Goal: Transaction & Acquisition: Purchase product/service

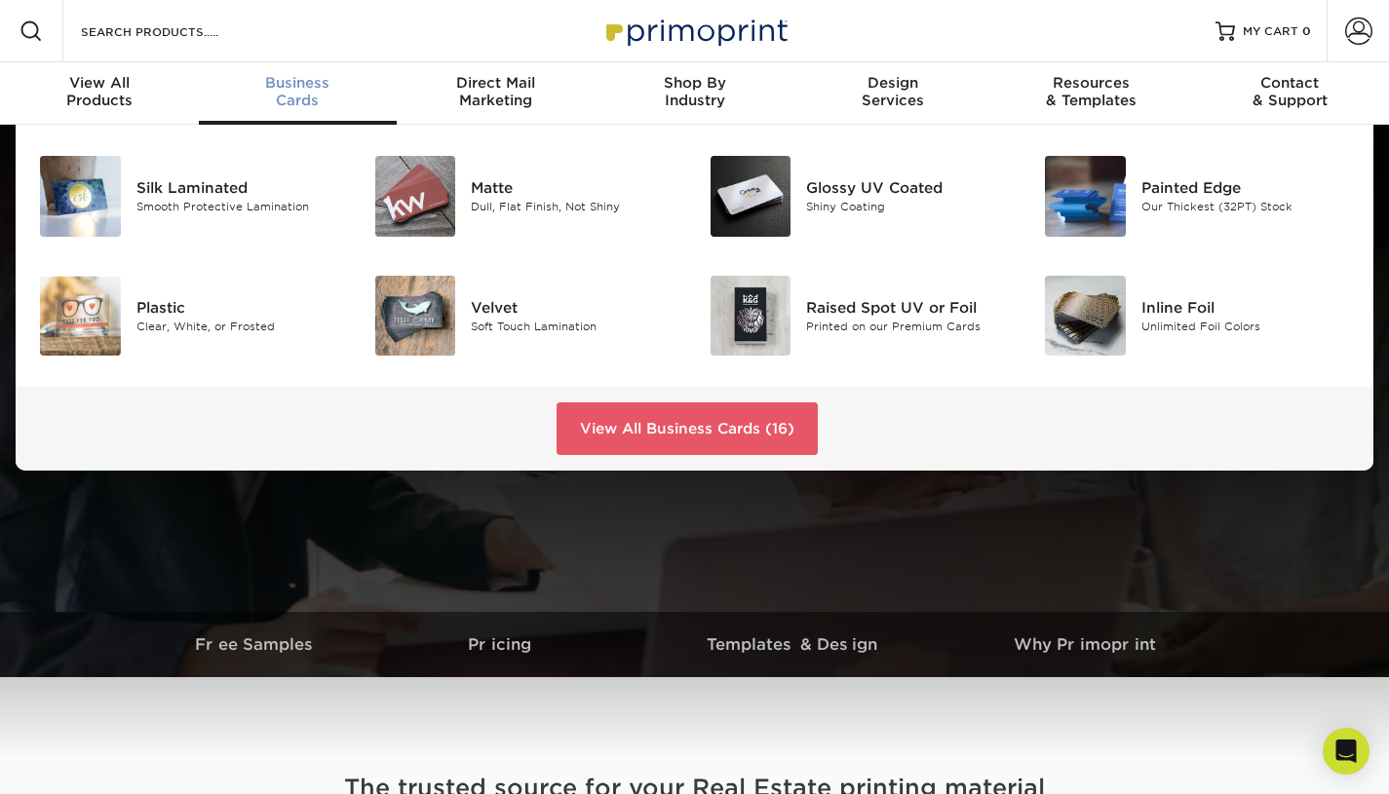
click at [500, 202] on div "Dull, Flat Finish, Not Shiny" at bounding box center [575, 207] width 209 height 17
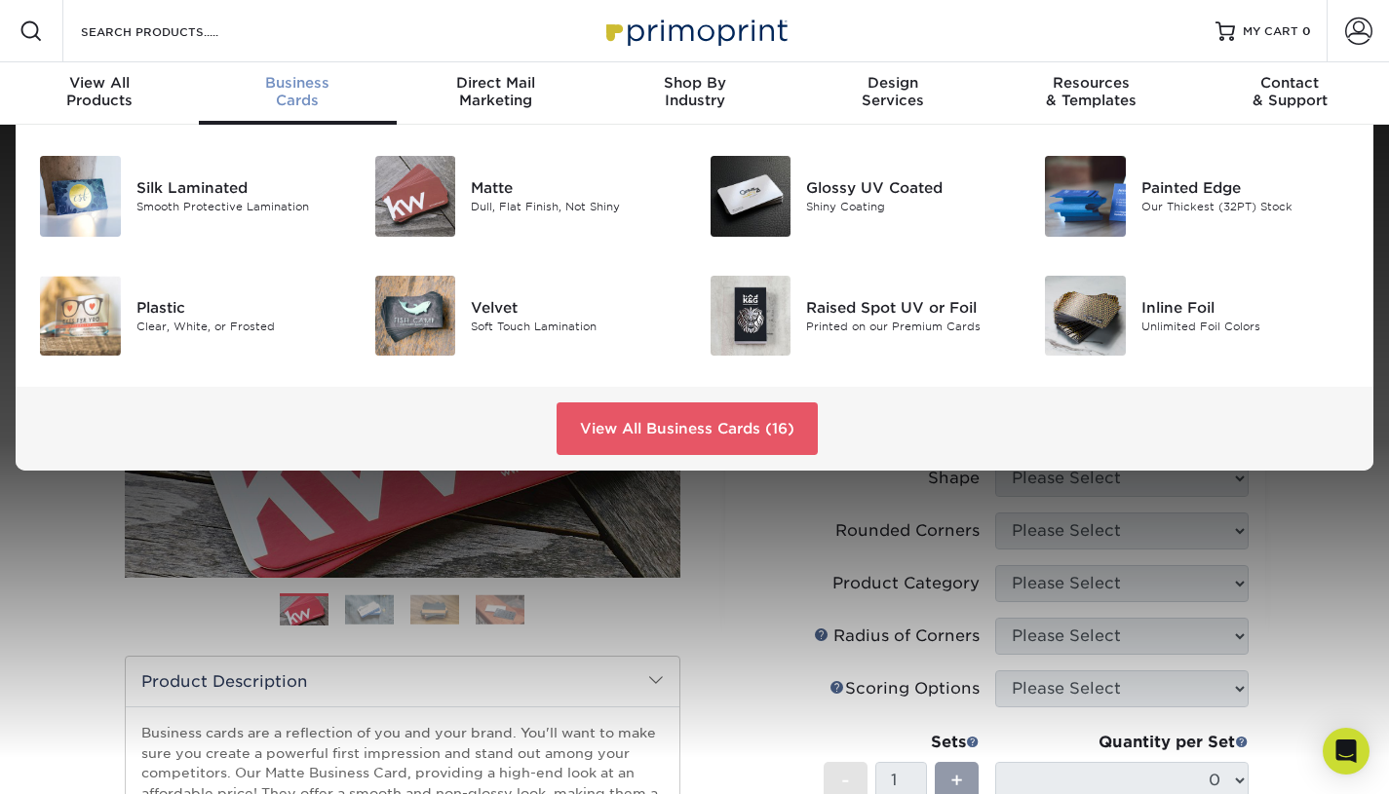
click at [748, 408] on link "View All Business Cards (16)" at bounding box center [687, 429] width 261 height 53
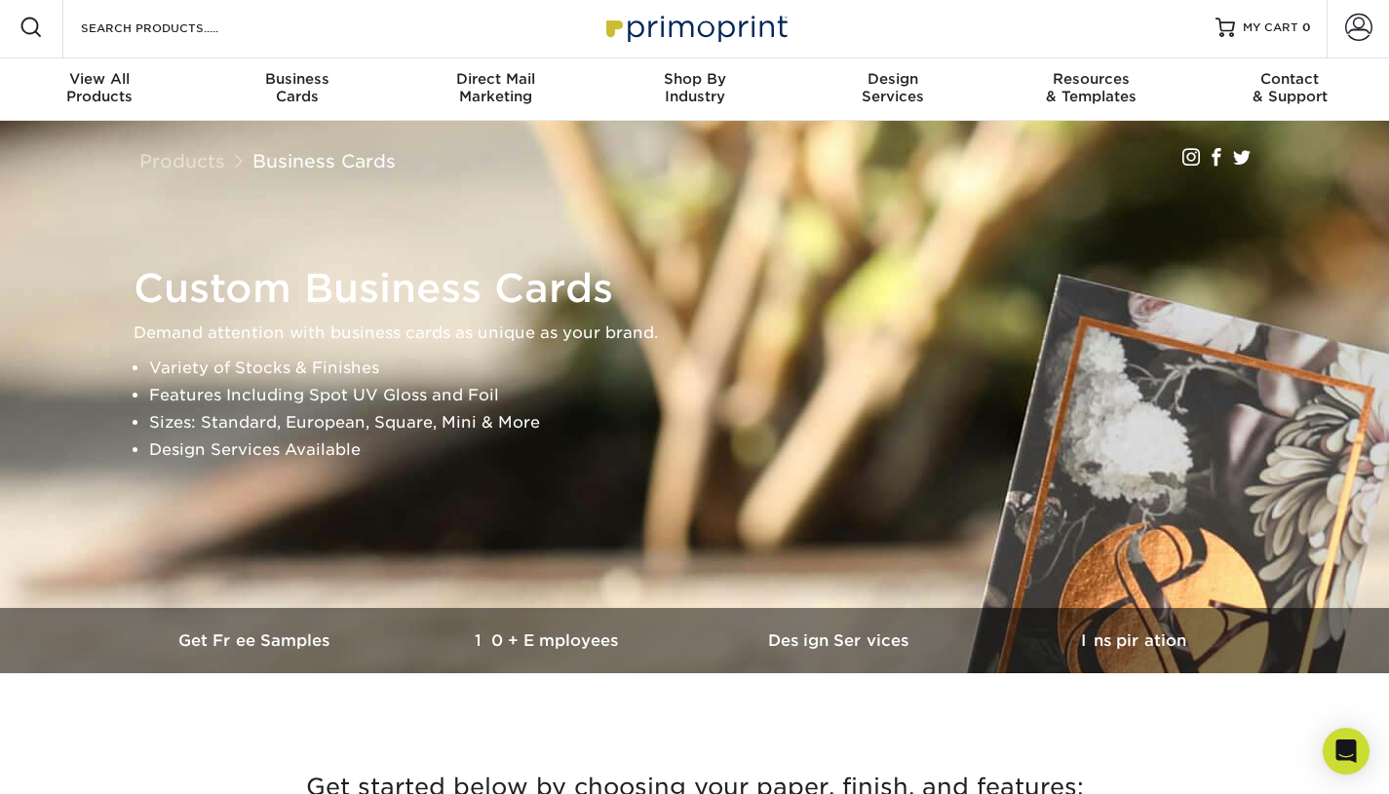
scroll to position [4, 0]
click at [141, 31] on input "Search Products" at bounding box center [174, 27] width 190 height 23
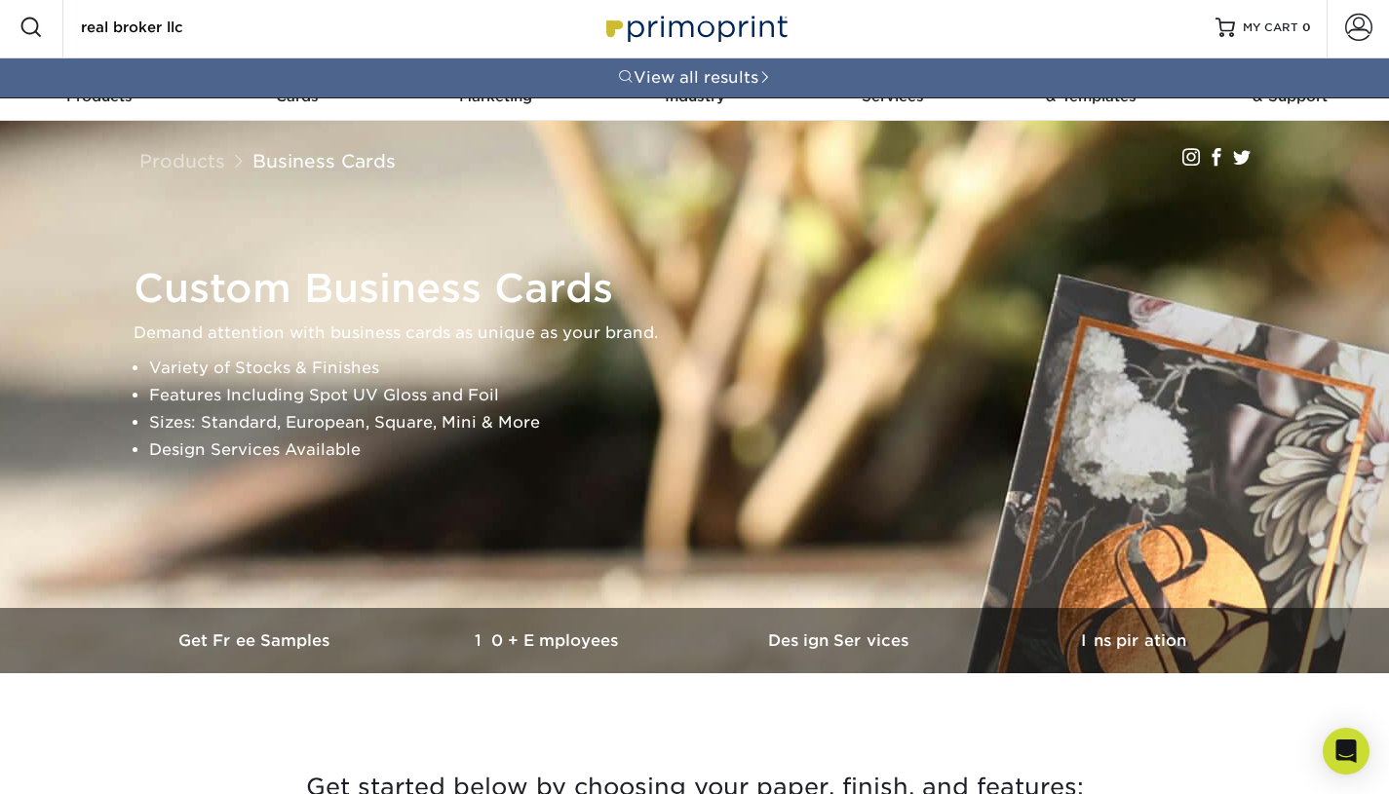
type input "real broker llc"
